Goal: Task Accomplishment & Management: Manage account settings

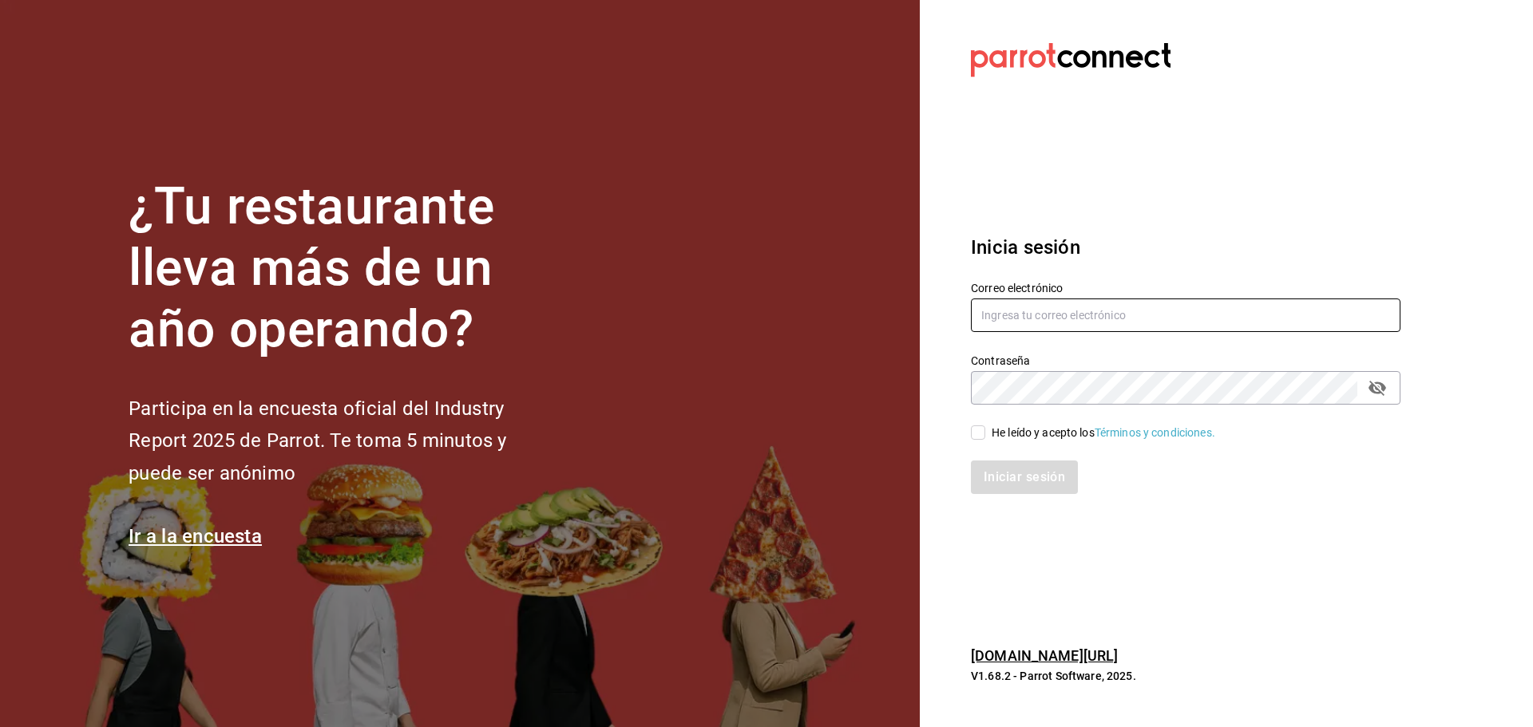
type input "[EMAIL_ADDRESS][DOMAIN_NAME]"
click at [967, 435] on div "He leído y acepto los Términos y condiciones." at bounding box center [1176, 423] width 449 height 37
click at [977, 436] on input "He leído y acepto los Términos y condiciones." at bounding box center [978, 433] width 14 height 14
checkbox input "true"
click at [1011, 485] on button "Iniciar sesión" at bounding box center [1025, 478] width 109 height 34
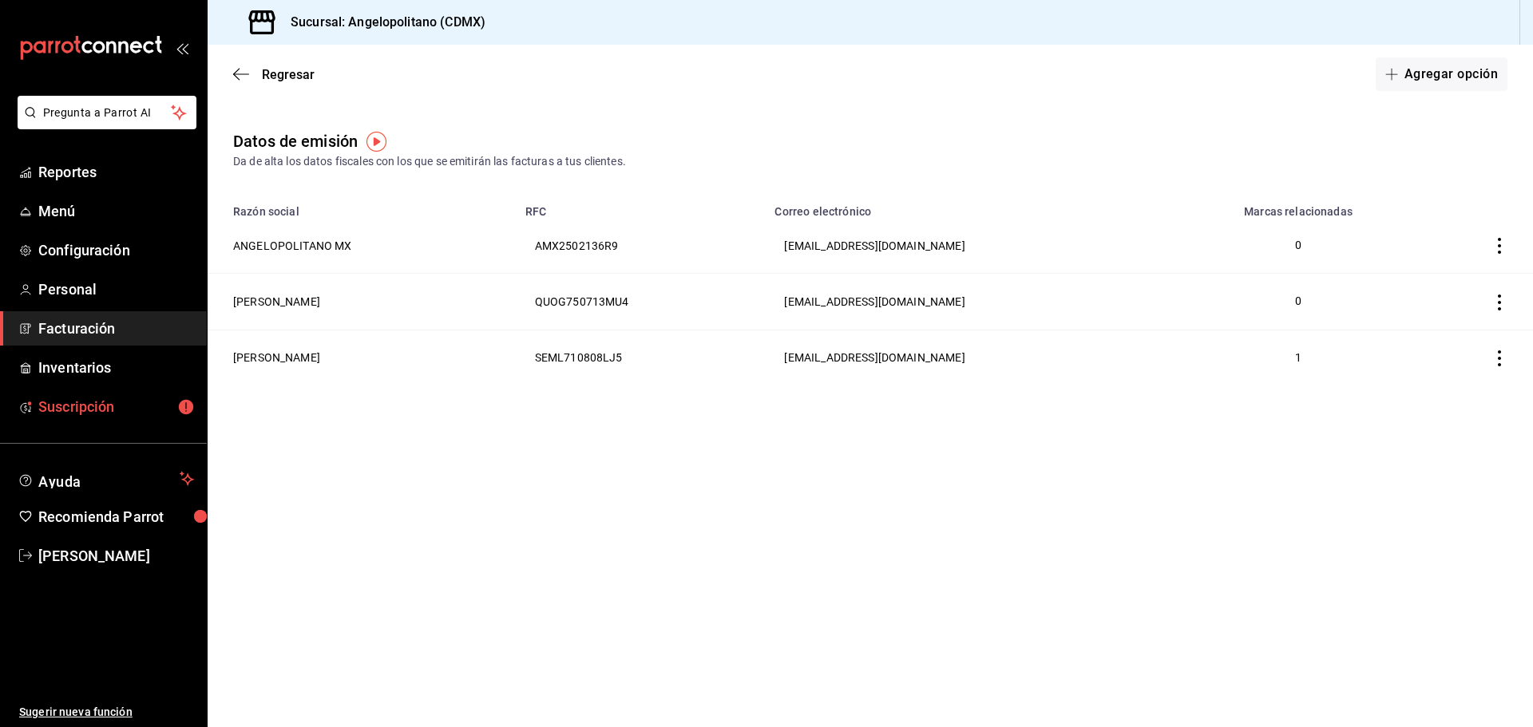
click at [87, 399] on span "Suscripción" at bounding box center [116, 407] width 156 height 22
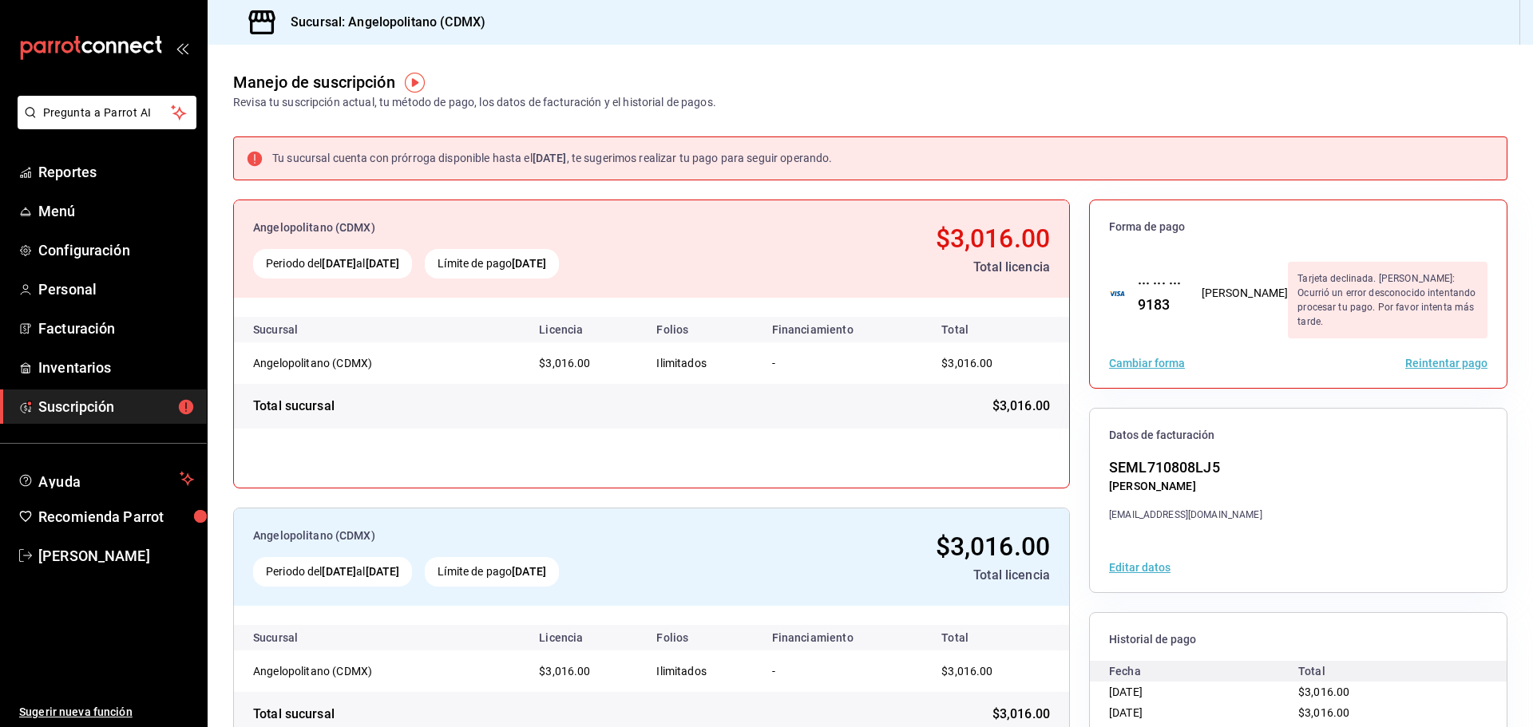
click at [1158, 358] on button "Cambiar forma" at bounding box center [1147, 363] width 76 height 11
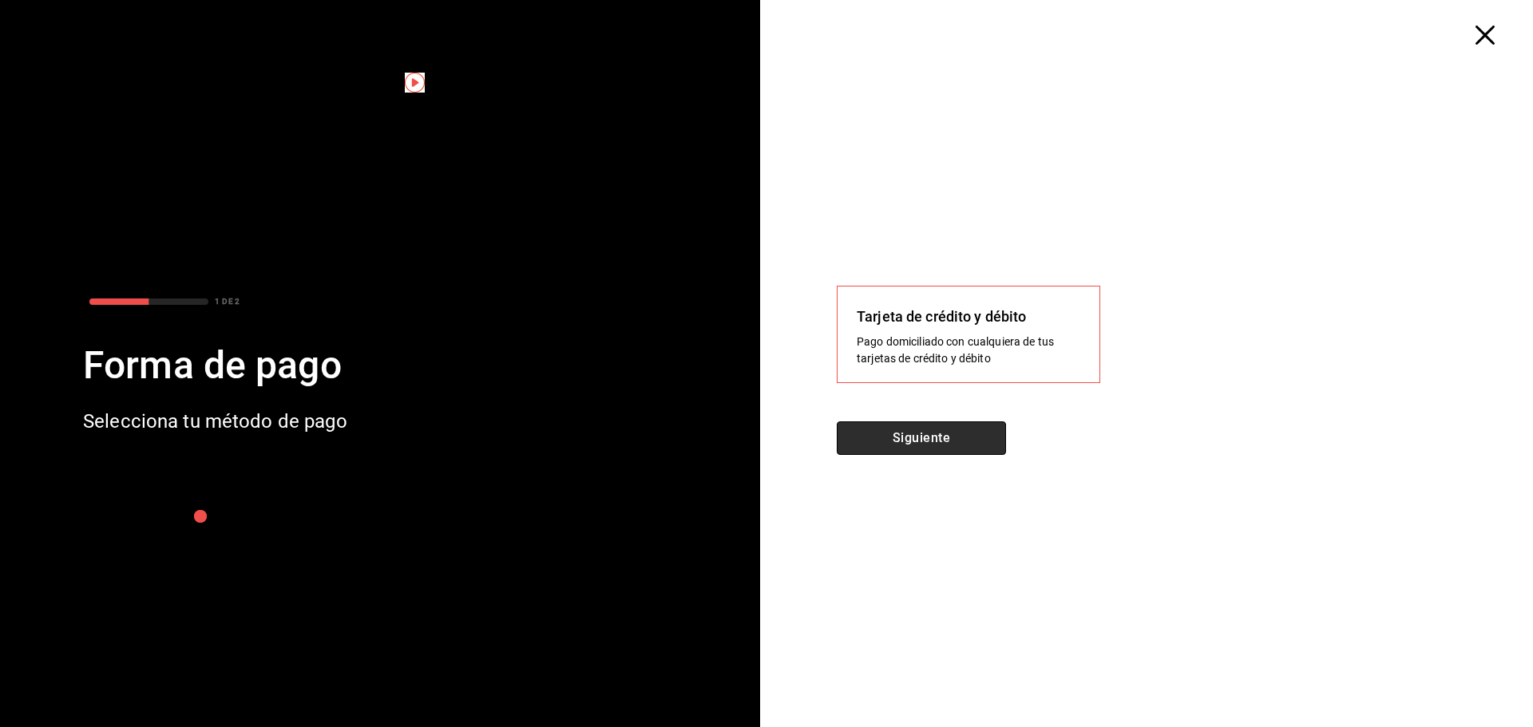
click at [953, 435] on button "Siguiente" at bounding box center [921, 439] width 169 height 34
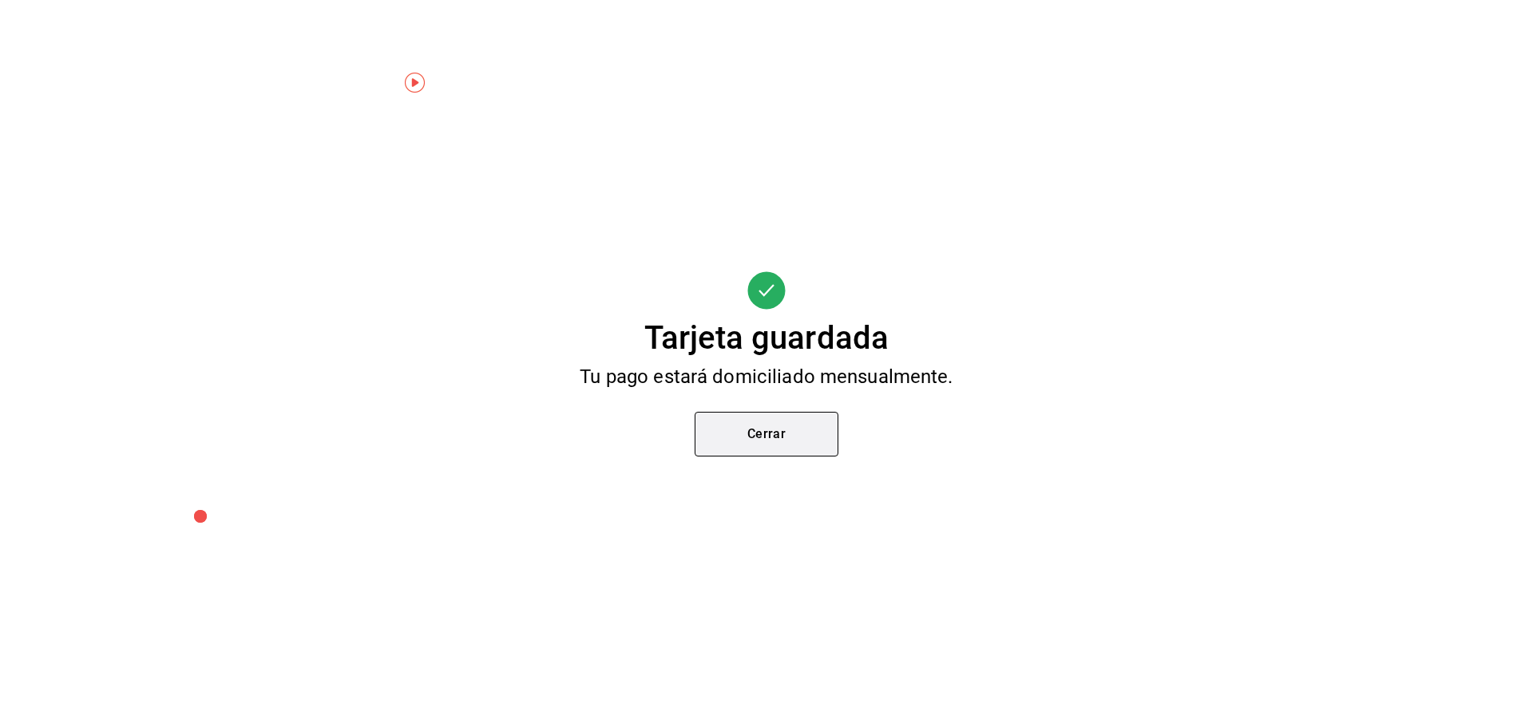
click at [759, 444] on button "Cerrar" at bounding box center [767, 434] width 144 height 45
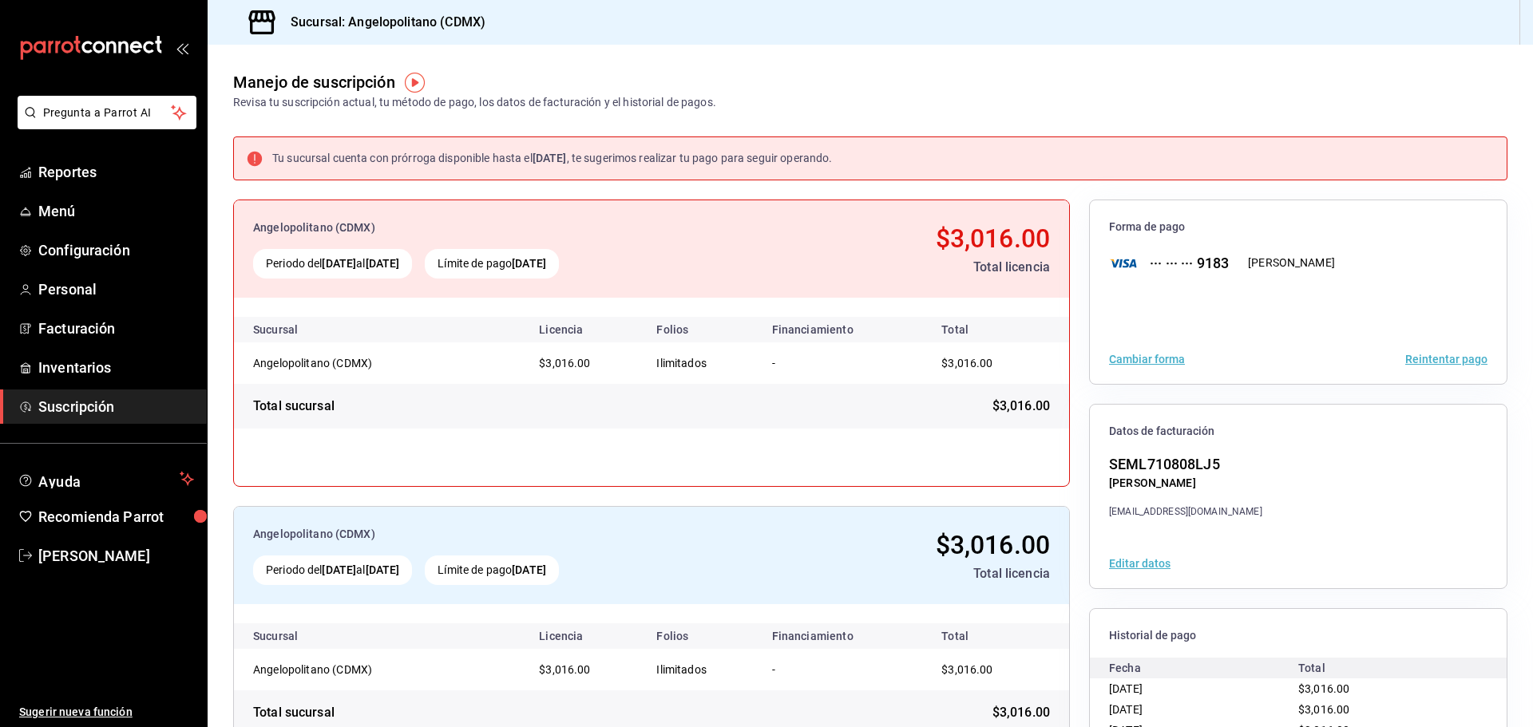
click at [1409, 363] on button "Reintentar pago" at bounding box center [1446, 359] width 82 height 11
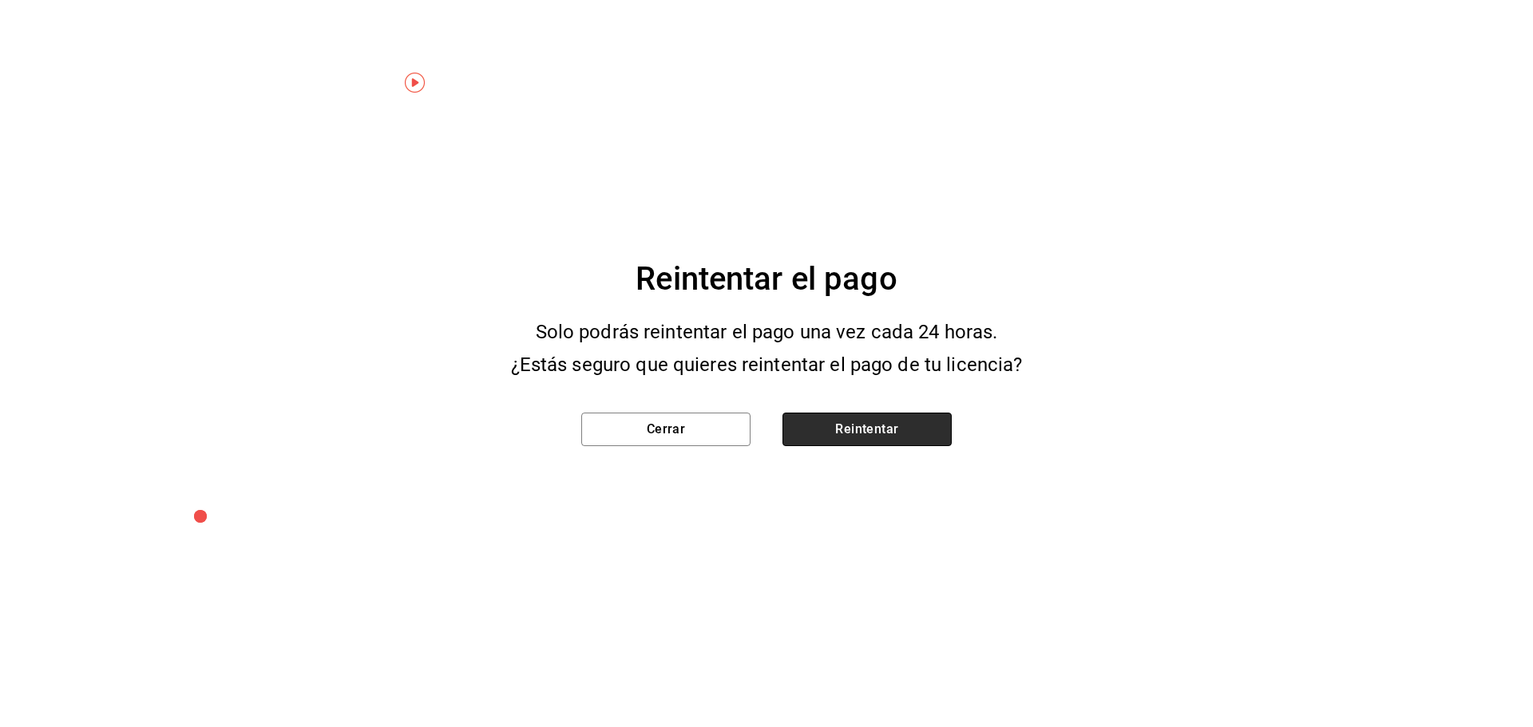
click at [852, 430] on button "Reintentar" at bounding box center [866, 430] width 169 height 34
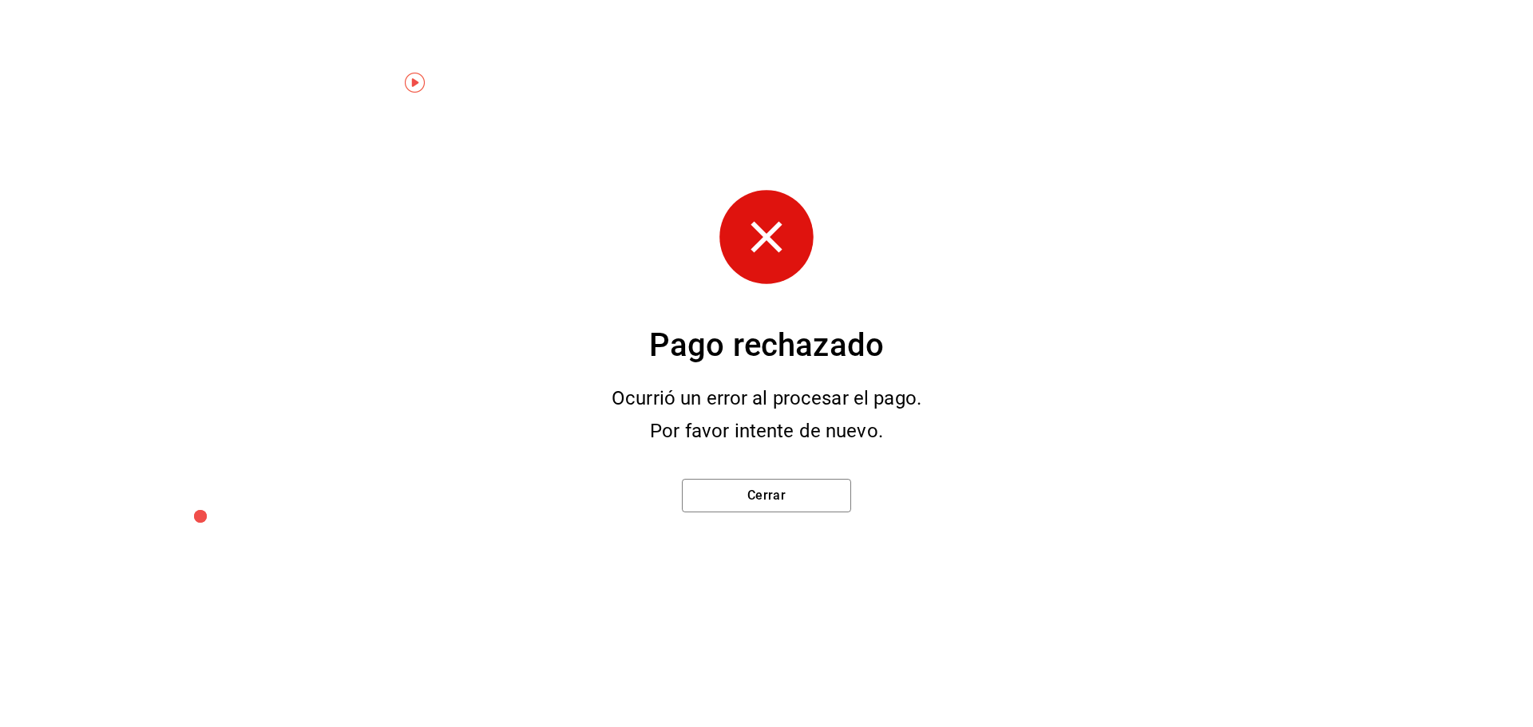
drag, startPoint x: 981, startPoint y: 167, endPoint x: 989, endPoint y: 159, distance: 11.3
click at [982, 167] on div "Pago rechazado Ocurrió un error al procesar el pago. Por favor intente de nuevo…" at bounding box center [766, 363] width 1533 height 727
click at [763, 495] on button "Cerrar" at bounding box center [766, 496] width 169 height 34
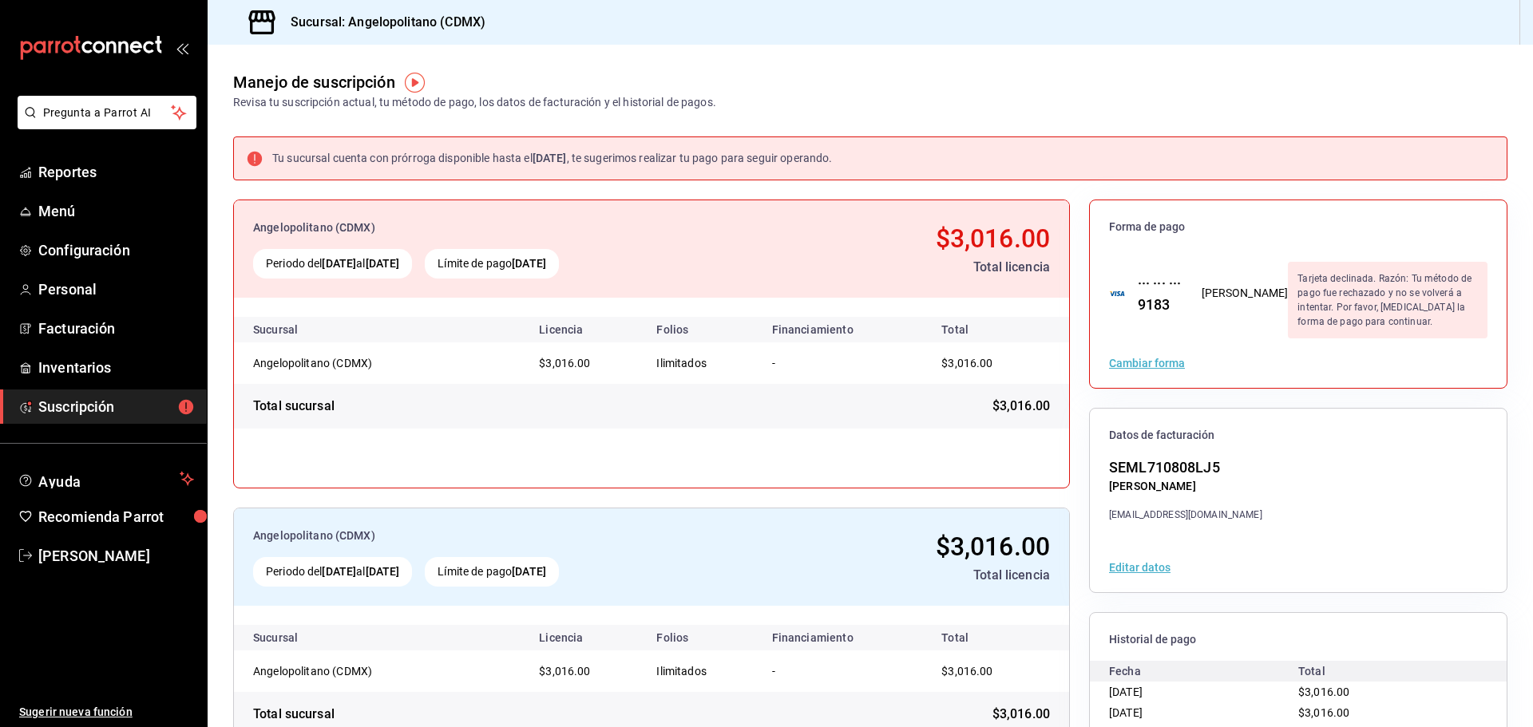
click at [420, 85] on img "button" at bounding box center [415, 83] width 20 height 20
click at [414, 140] on button "Ir a video" at bounding box center [415, 150] width 219 height 26
click at [77, 178] on span "Reportes" at bounding box center [116, 172] width 156 height 22
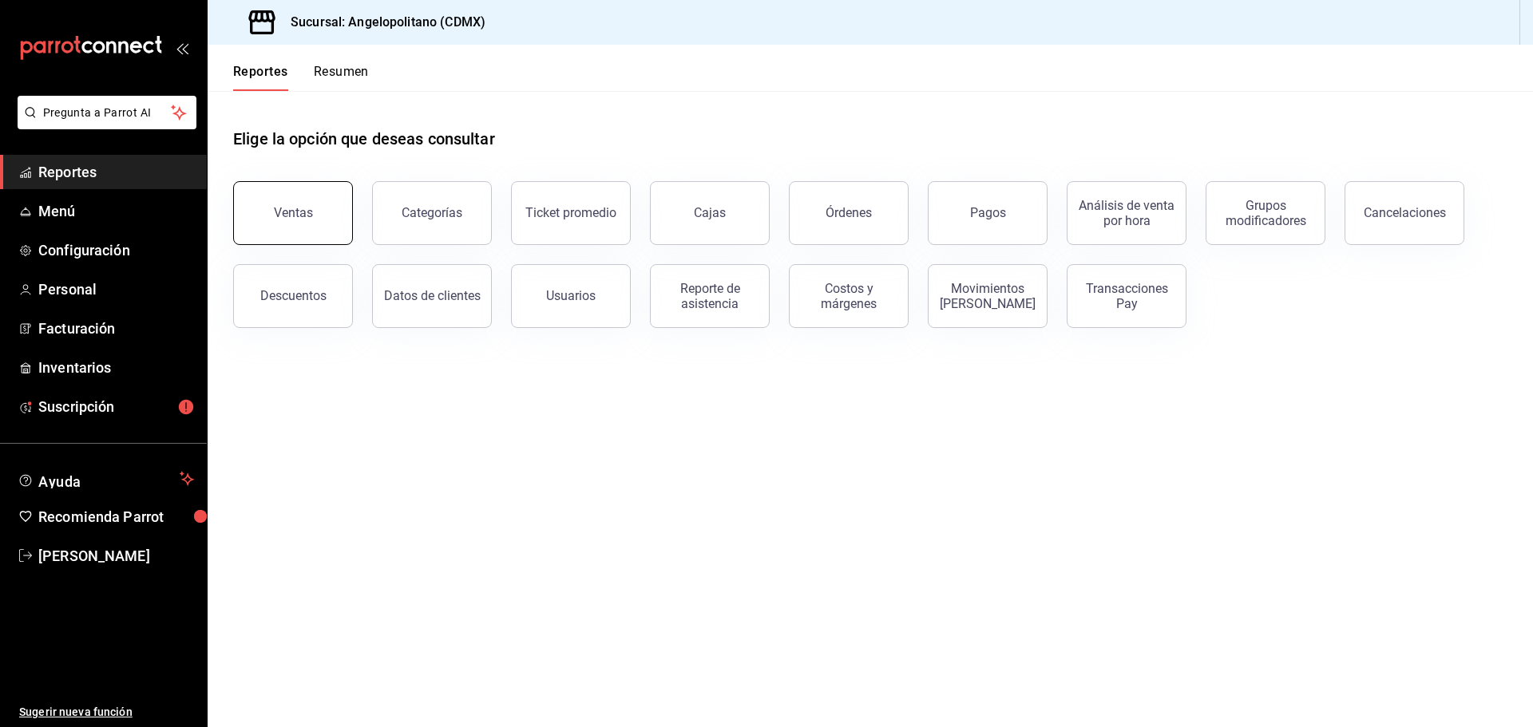
click at [271, 204] on button "Ventas" at bounding box center [293, 213] width 120 height 64
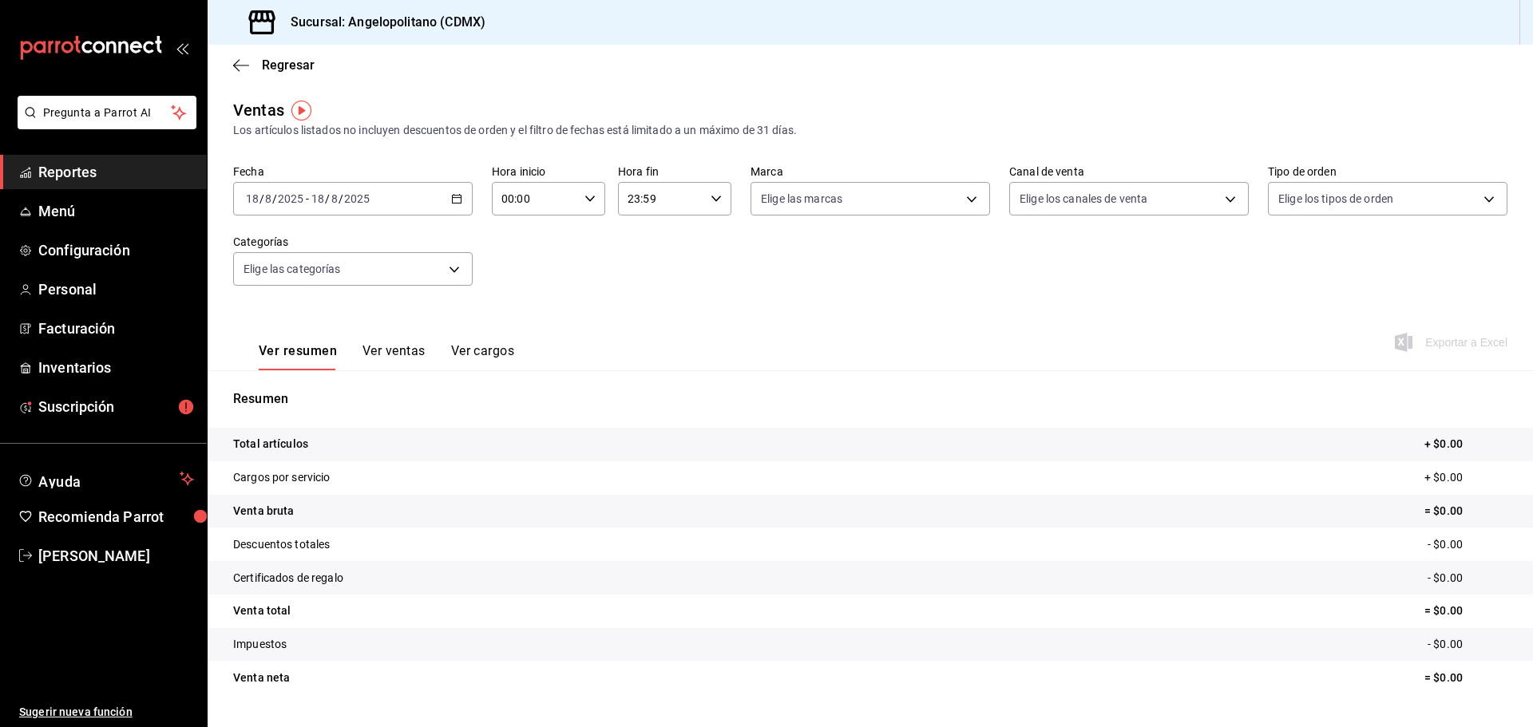
click at [451, 194] on icon "button" at bounding box center [456, 198] width 11 height 11
click at [314, 391] on span "Rango de fechas" at bounding box center [309, 390] width 124 height 17
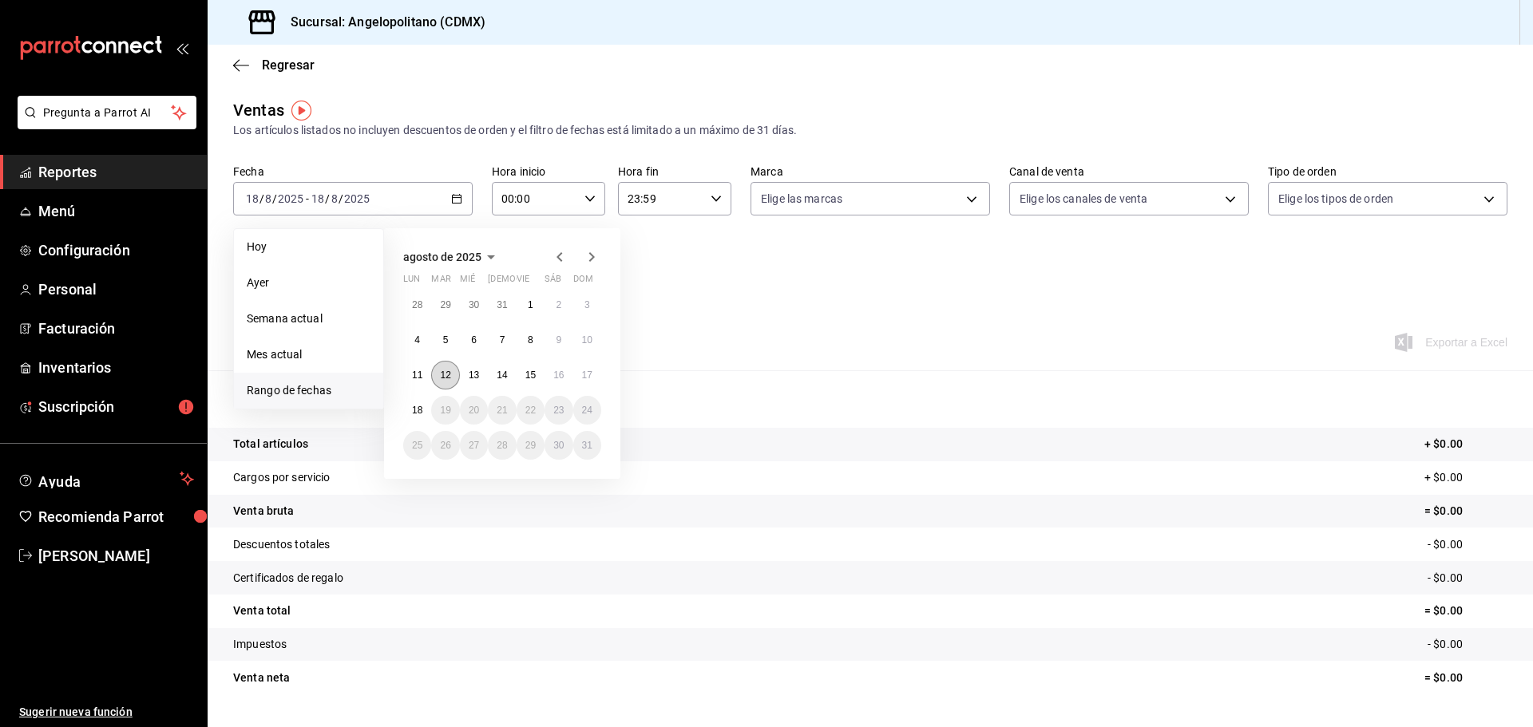
click at [442, 378] on abbr "12" at bounding box center [445, 375] width 10 height 11
click at [588, 375] on abbr "17" at bounding box center [587, 375] width 10 height 11
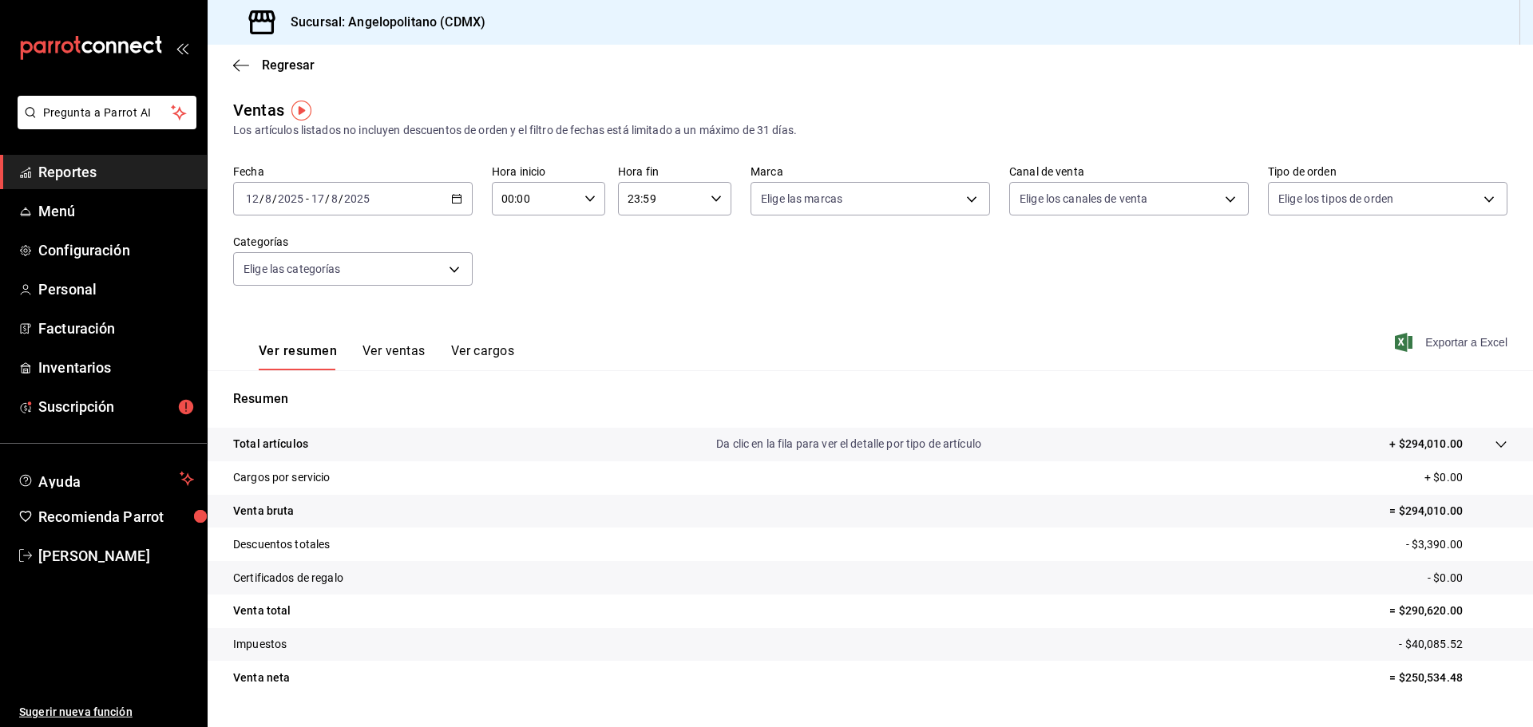
click at [1438, 342] on span "Exportar a Excel" at bounding box center [1452, 342] width 109 height 19
click at [113, 413] on span "Suscripción" at bounding box center [116, 407] width 156 height 22
